Goal: Information Seeking & Learning: Understand process/instructions

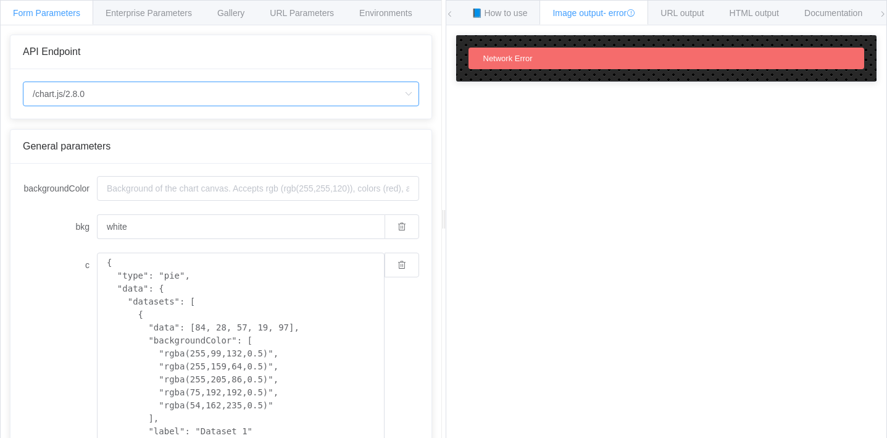
click at [120, 99] on input "/chart.js/2.8.0" at bounding box center [221, 93] width 396 height 25
click at [187, 99] on input "/chart.js/2.8.0" at bounding box center [221, 93] width 396 height 25
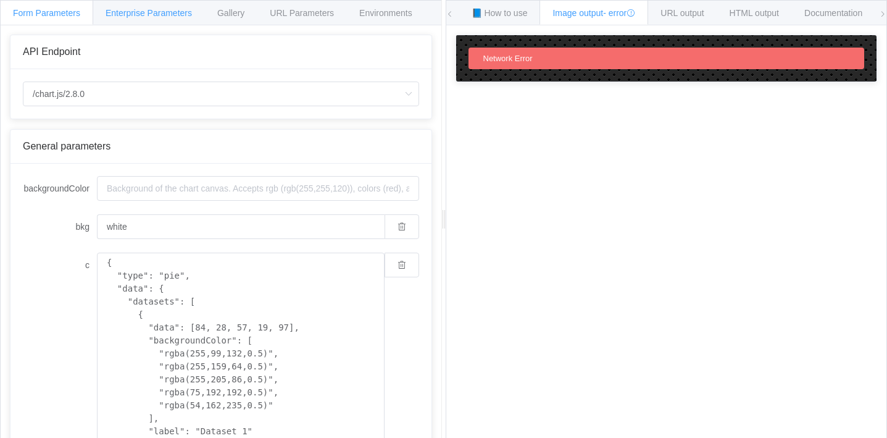
click at [130, 20] on div "Enterprise Parameters" at bounding box center [149, 12] width 112 height 25
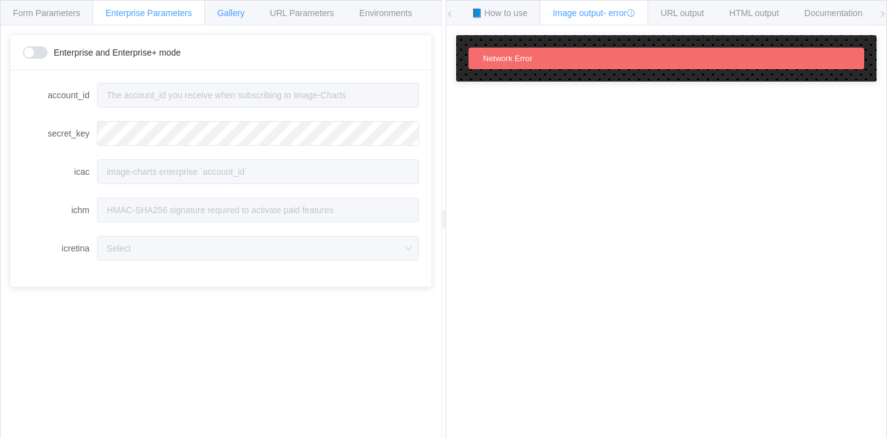
click at [232, 21] on div "Gallery" at bounding box center [230, 12] width 53 height 25
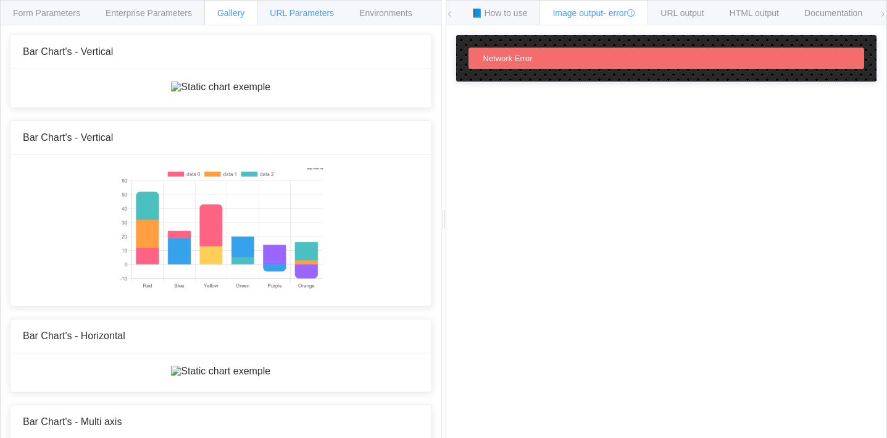
click at [281, 18] on div "URL Parameters" at bounding box center [302, 12] width 90 height 25
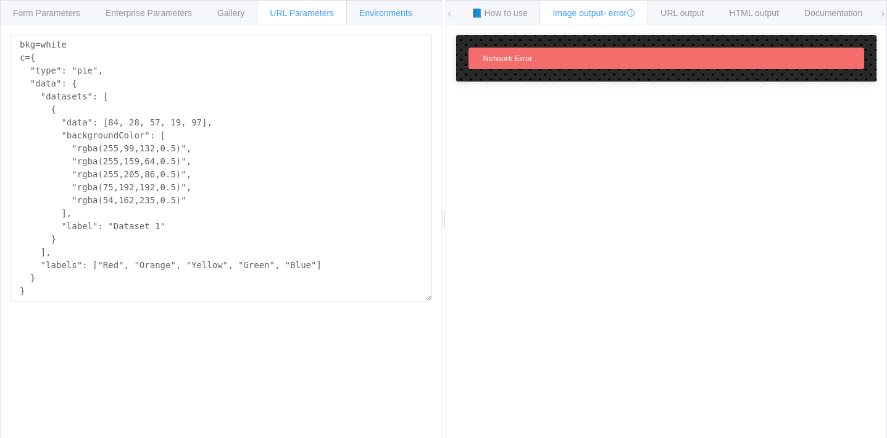
click at [373, 15] on span "Environments" at bounding box center [385, 13] width 53 height 10
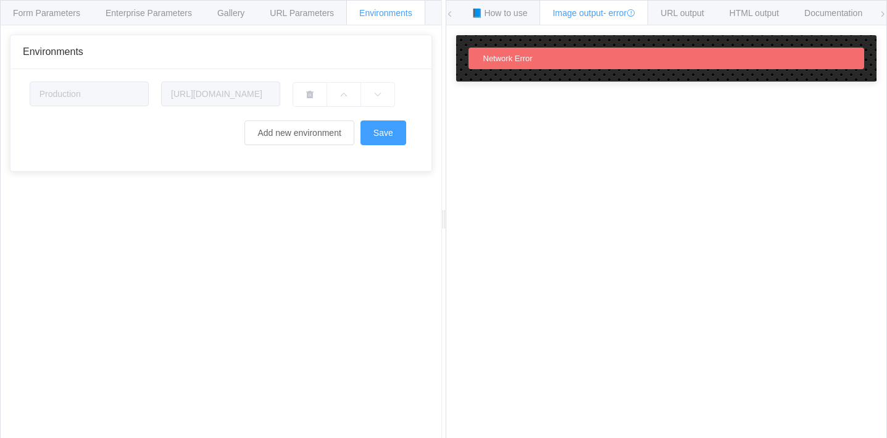
click at [449, 15] on icon at bounding box center [449, 13] width 7 height 7
click at [453, 14] on icon at bounding box center [449, 13] width 7 height 7
click at [451, 12] on icon at bounding box center [449, 13] width 7 height 7
click at [62, 8] on span "Form Parameters" at bounding box center [46, 13] width 67 height 10
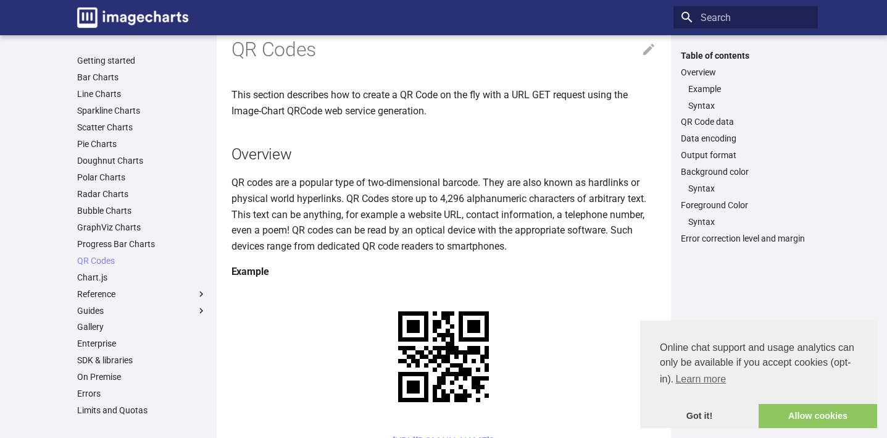
scroll to position [36, 0]
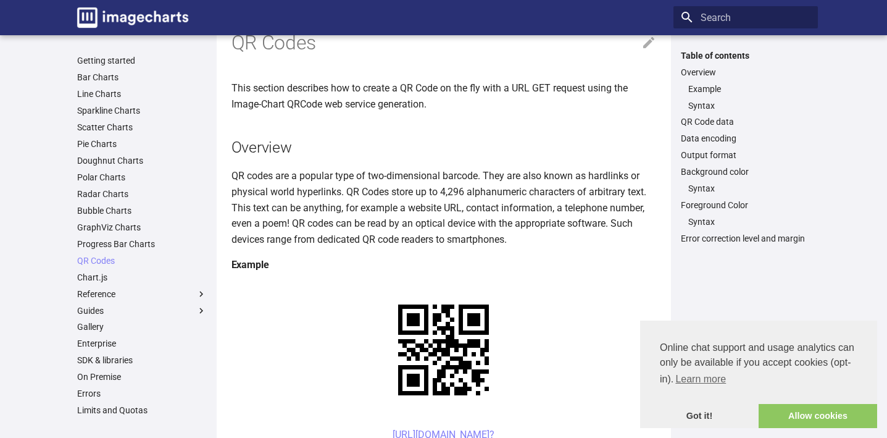
drag, startPoint x: 369, startPoint y: 313, endPoint x: 575, endPoint y: 338, distance: 207.6
click at [575, 426] on center "[URL][DOMAIN_NAME]? chs=150x150&cht=qr&chl=Hello%20world&choe=UTF-8" at bounding box center [443, 441] width 425 height 31
copy link "[URL][DOMAIN_NAME]? chs=150x150&cht=qr&chl=Hello%20world&choe=UTF-8"
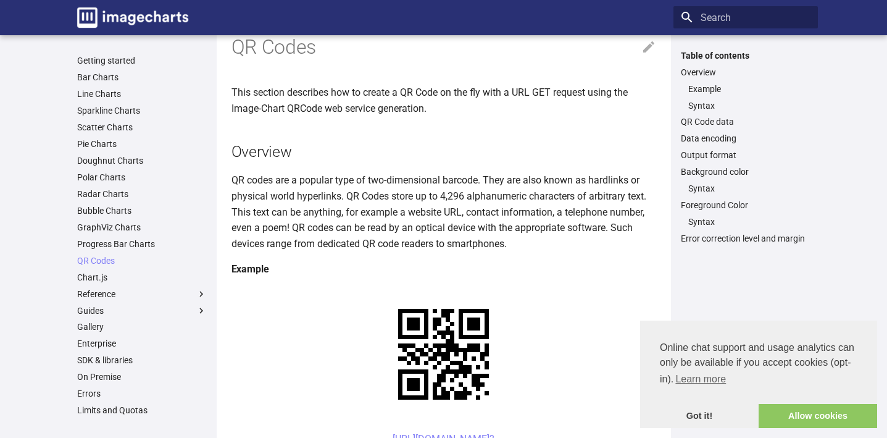
scroll to position [30, 0]
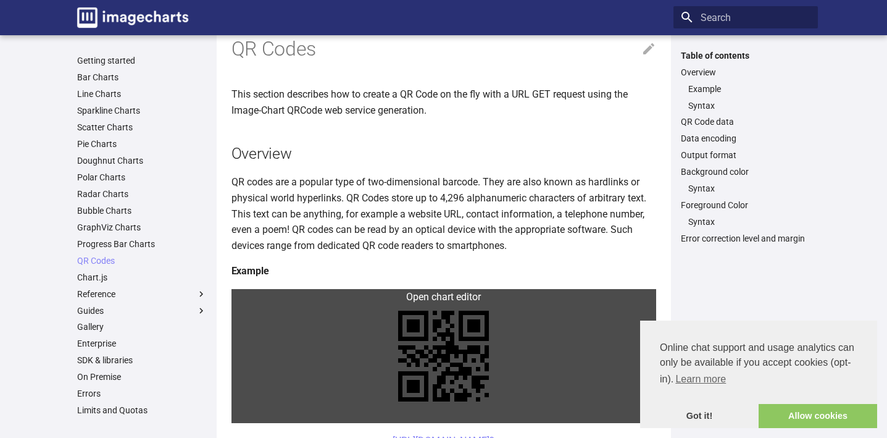
click at [514, 301] on link at bounding box center [443, 356] width 425 height 134
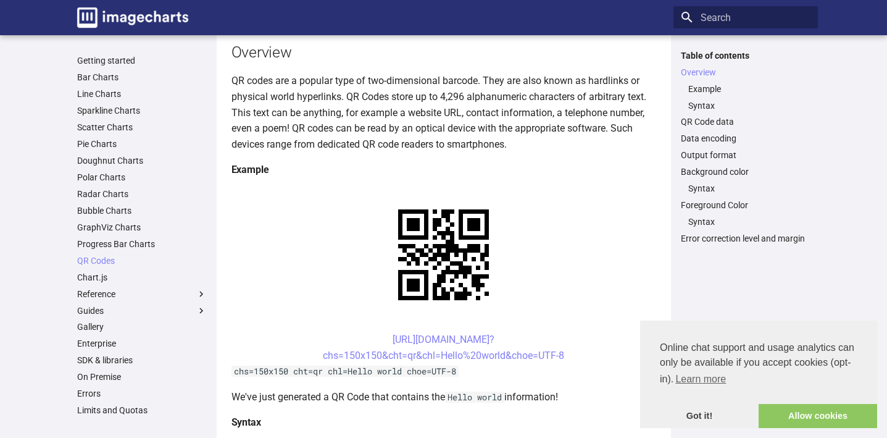
scroll to position [167, 0]
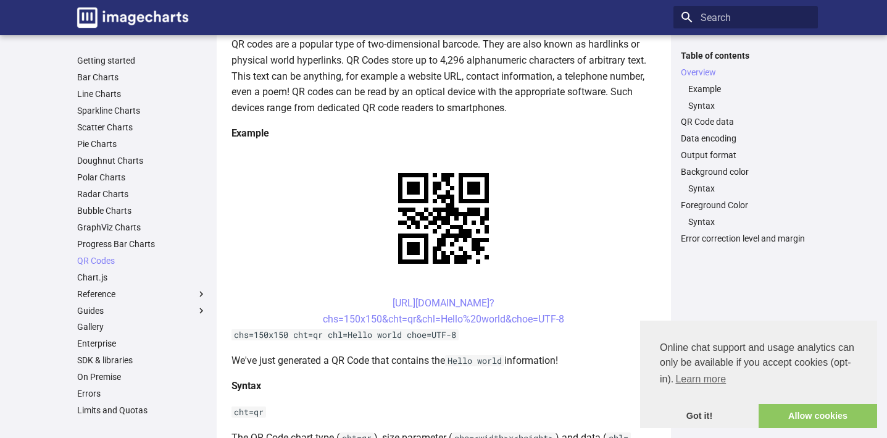
drag, startPoint x: 571, startPoint y: 317, endPoint x: 362, endPoint y: 301, distance: 209.8
click at [362, 301] on center "[URL][DOMAIN_NAME]? chs=150x150&cht=qr&chl=Hello%20world&choe=UTF-8" at bounding box center [443, 310] width 425 height 31
click at [280, 330] on code "chs=150x150 cht=qr chl=Hello world choe=UTF-8" at bounding box center [344, 334] width 227 height 11
drag, startPoint x: 304, startPoint y: 334, endPoint x: 460, endPoint y: 334, distance: 156.8
click at [459, 334] on code "chs=150x150 cht=qr chl=Hello world choe=UTF-8" at bounding box center [344, 334] width 227 height 11
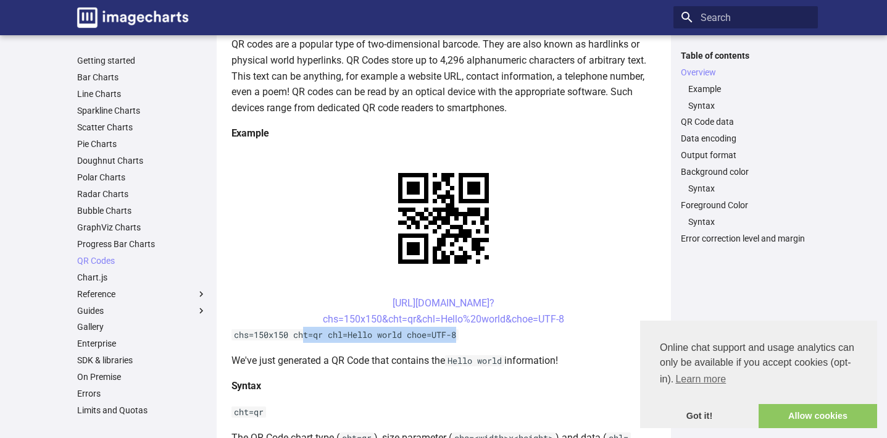
click at [459, 334] on code "chs=150x150 cht=qr chl=Hello world choe=UTF-8" at bounding box center [344, 334] width 227 height 11
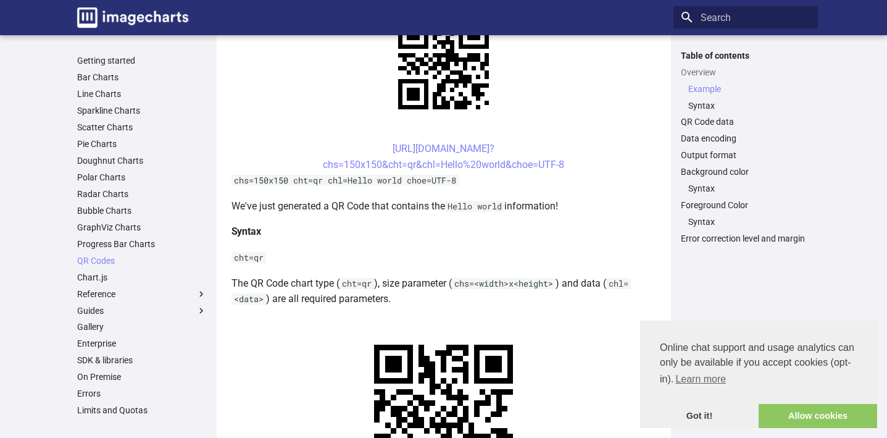
scroll to position [306, 0]
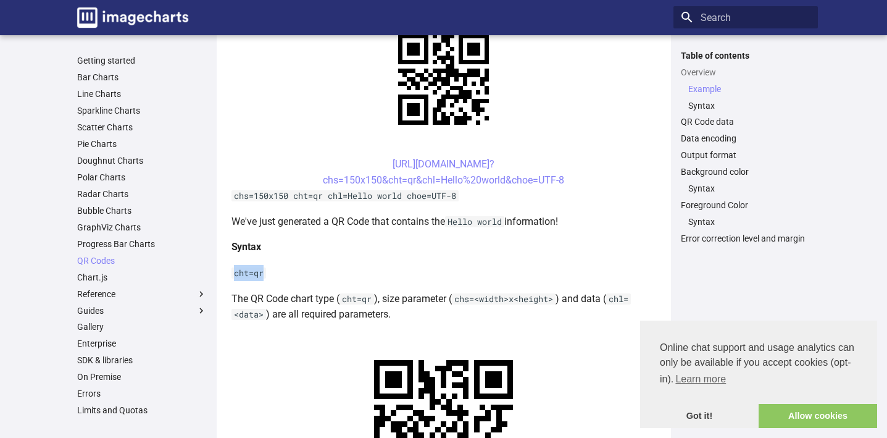
drag, startPoint x: 267, startPoint y: 271, endPoint x: 230, endPoint y: 271, distance: 37.6
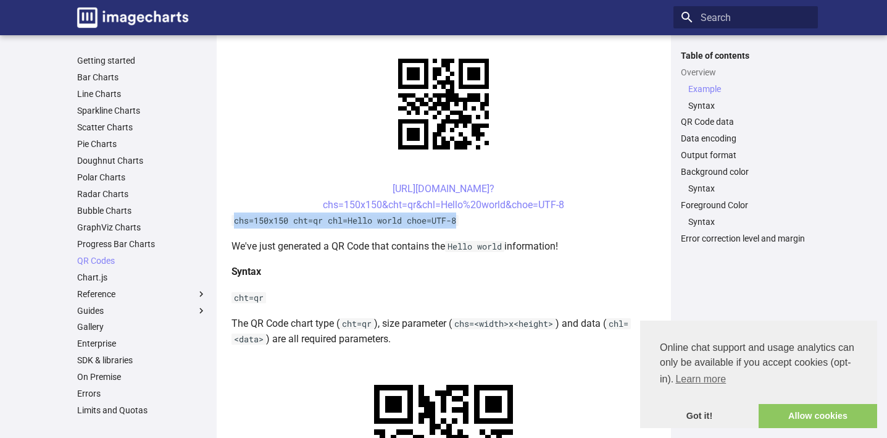
drag, startPoint x: 234, startPoint y: 220, endPoint x: 479, endPoint y: 222, distance: 245.0
copy code "chs=150x150 cht=qr chl=Hello world choe=UTF-8"
drag, startPoint x: 365, startPoint y: 184, endPoint x: 530, endPoint y: 186, distance: 164.8
click at [531, 186] on center "https://image-charts.com/chart? chs=150x150&cht=qr&chl=Hello%20world&choe=UTF-8" at bounding box center [443, 196] width 425 height 31
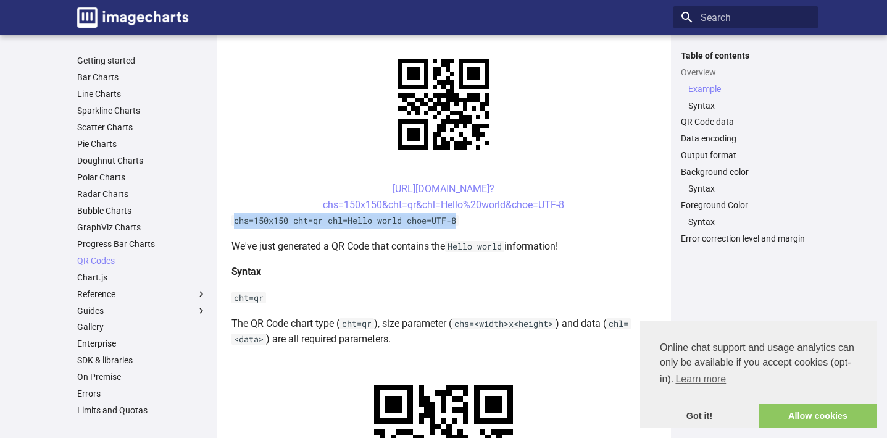
copy link "https://image-charts.com/chart?"
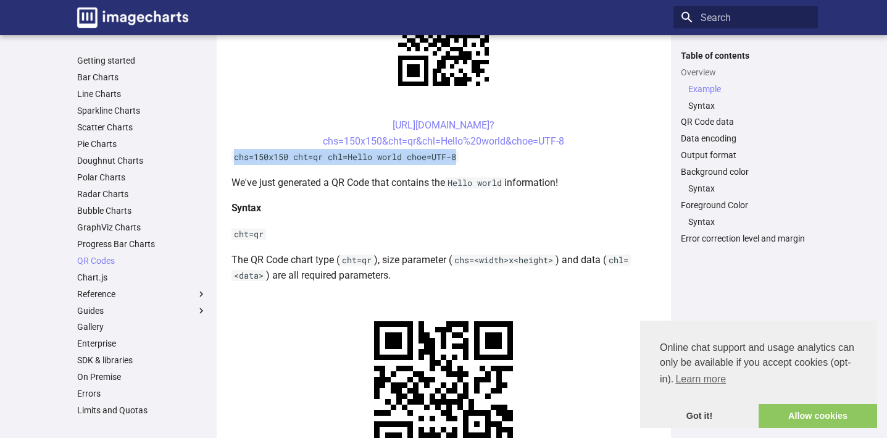
scroll to position [386, 0]
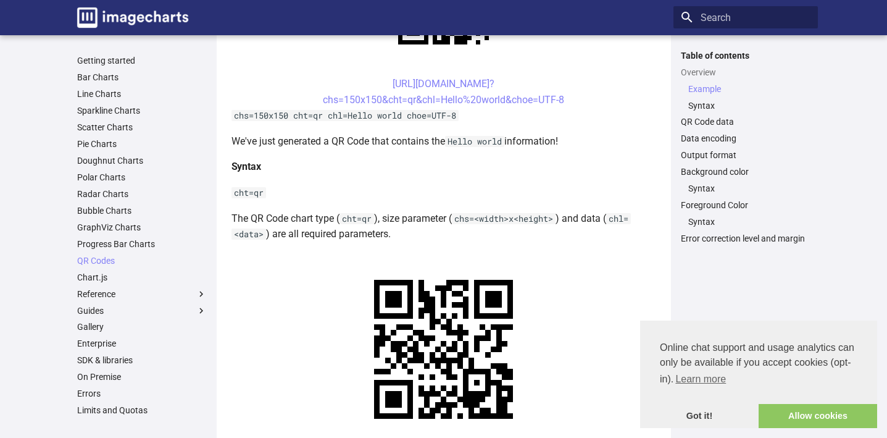
drag, startPoint x: 233, startPoint y: 317, endPoint x: 342, endPoint y: 318, distance: 109.2
copy code "cht=qr chs=200x200"
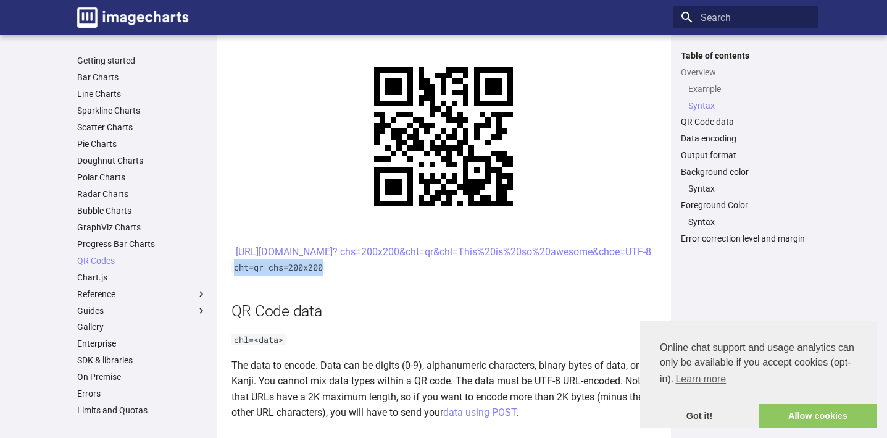
scroll to position [597, 0]
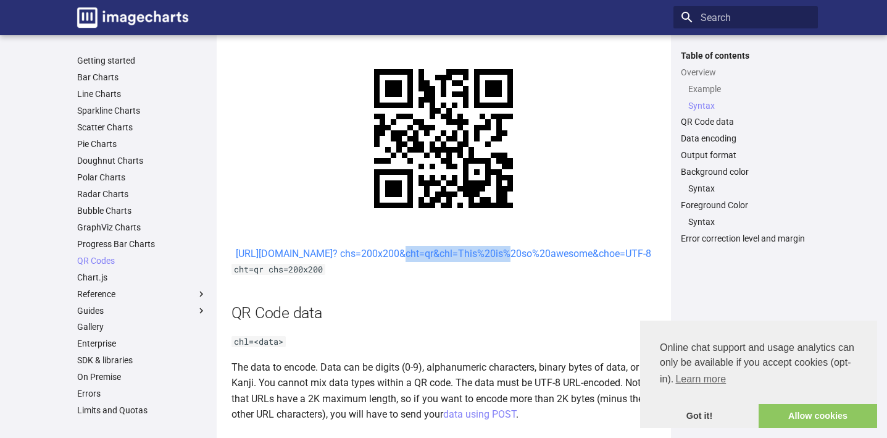
drag, startPoint x: 278, startPoint y: 87, endPoint x: 399, endPoint y: 94, distance: 120.6
click at [399, 246] on center "https://image-charts.com/chart? chs=200x200&cht=qr&chl=This%20is%20so%20awesome…" at bounding box center [443, 254] width 425 height 16
copy link "chs=200x200&cht=qr&ch"
drag, startPoint x: 604, startPoint y: 90, endPoint x: 542, endPoint y: 91, distance: 61.7
click at [542, 246] on center "https://image-charts.com/chart? chs=200x200&cht=qr&chl=This%20is%20so%20awesome…" at bounding box center [443, 254] width 425 height 16
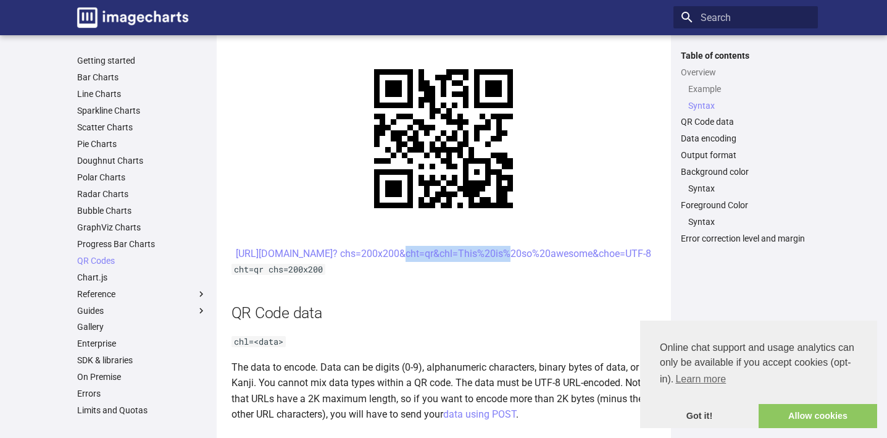
copy link "&choe=UTF-8"
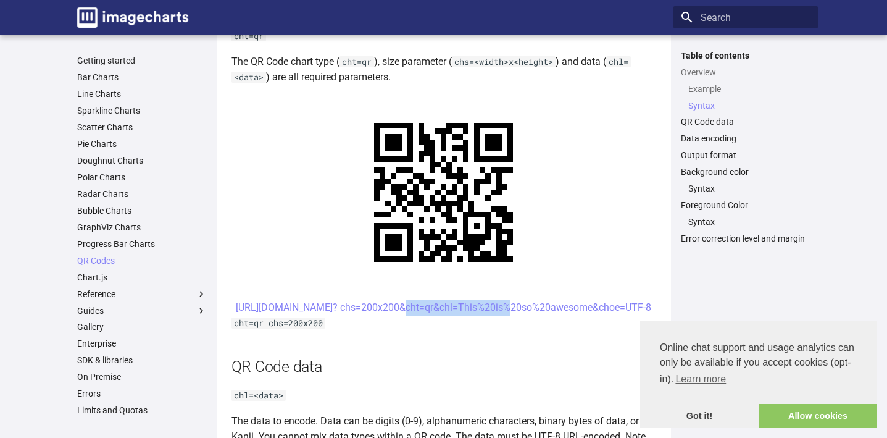
scroll to position [502, 0]
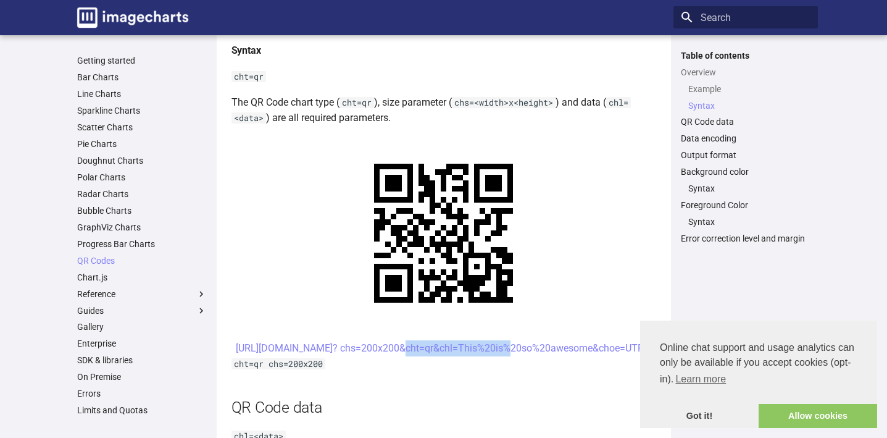
copy link "&choe=UTF-8"
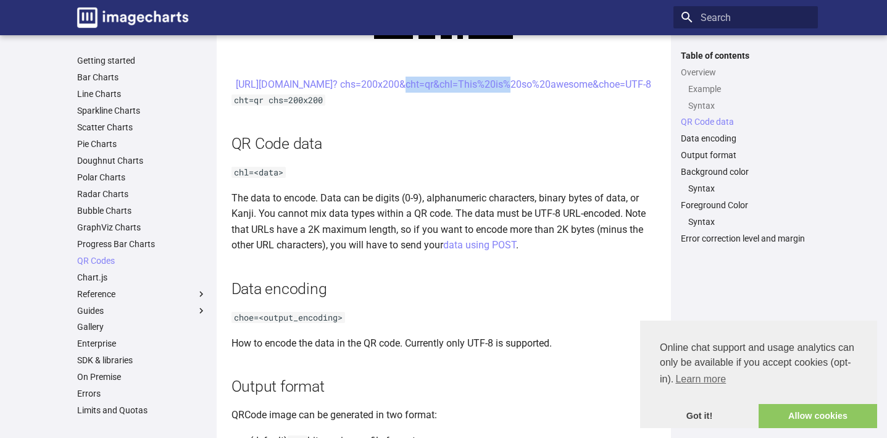
scroll to position [803, 0]
